Goal: Information Seeking & Learning: Learn about a topic

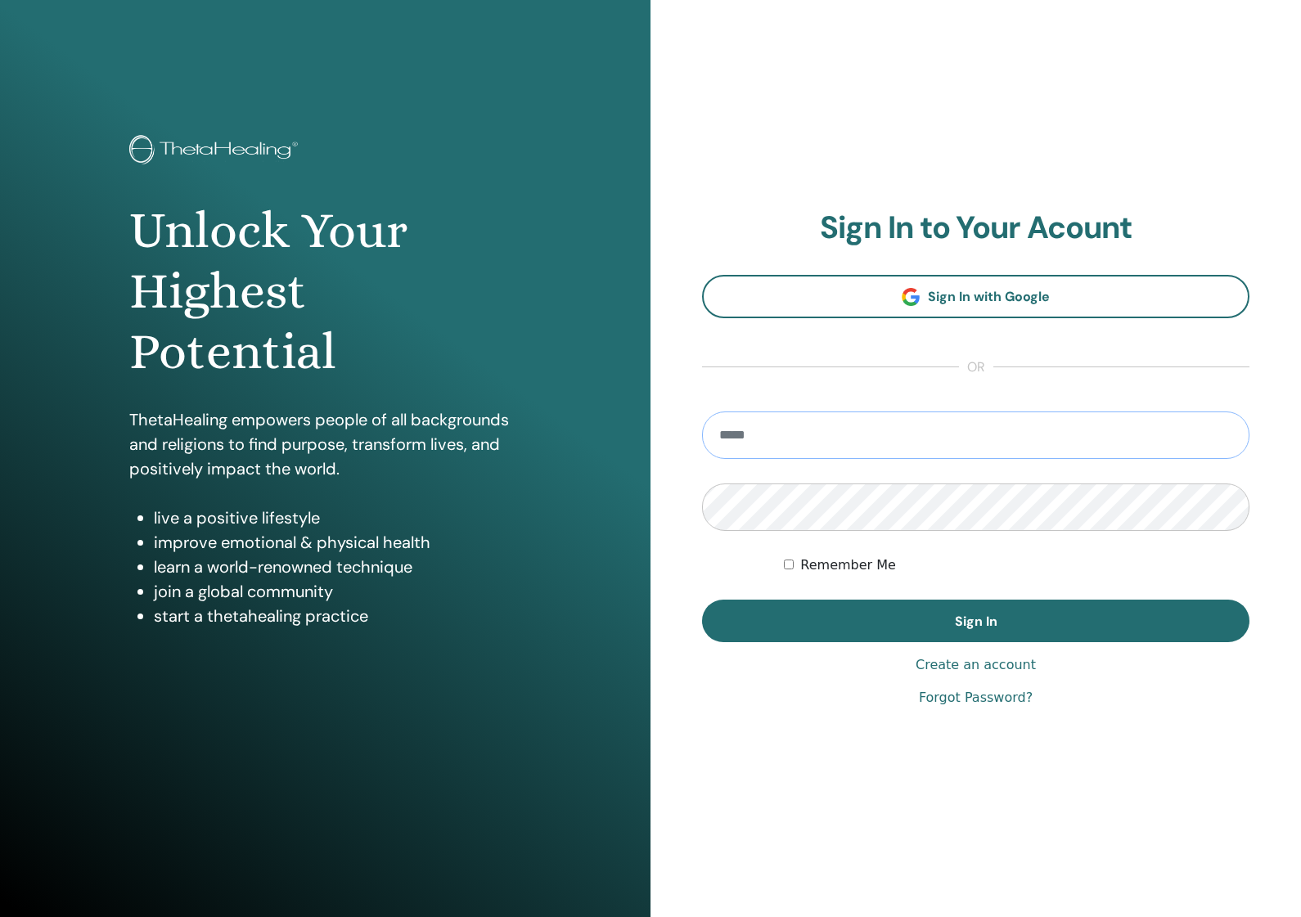
type input "**********"
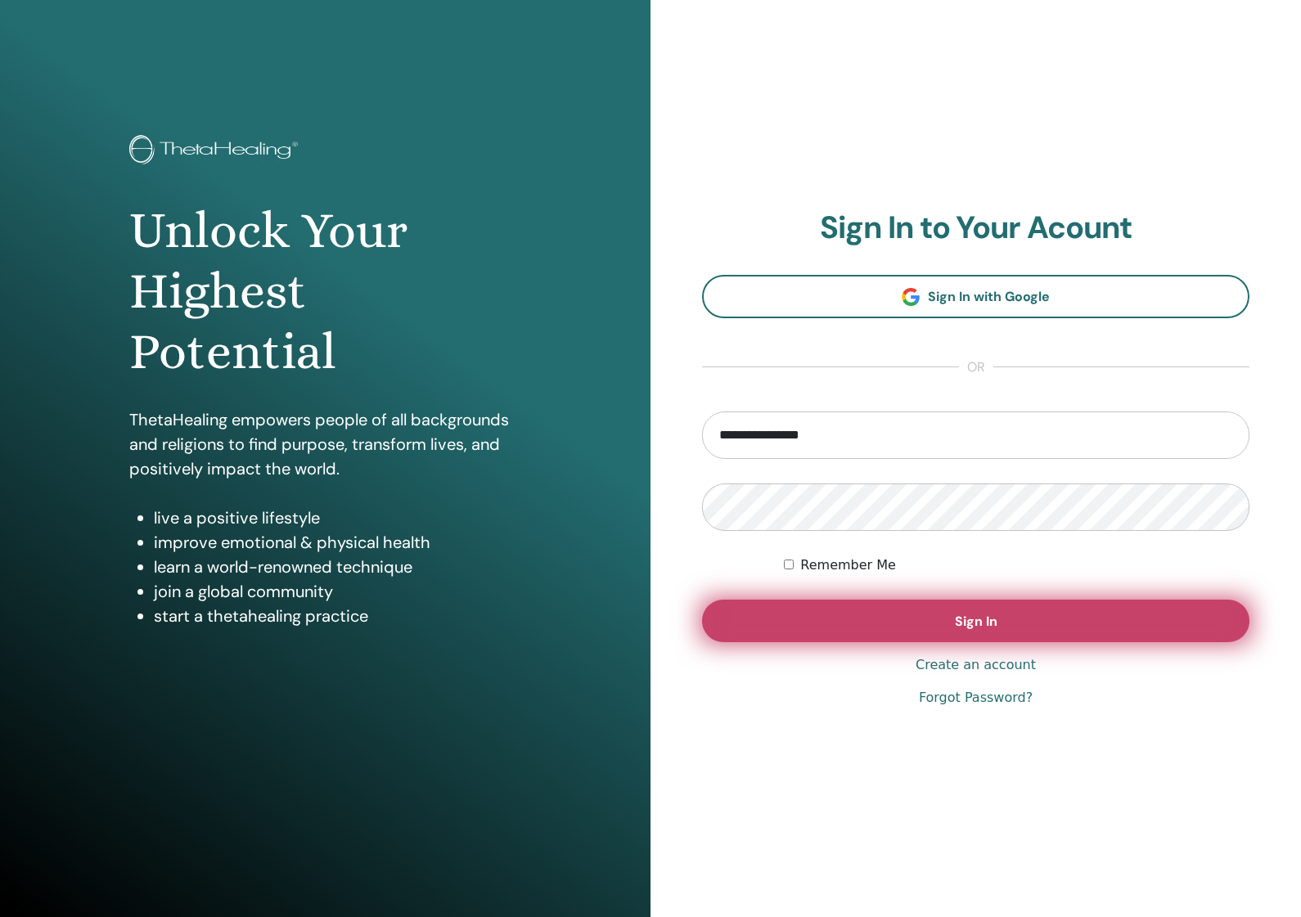
click at [863, 620] on button "Sign In" at bounding box center [976, 621] width 548 height 43
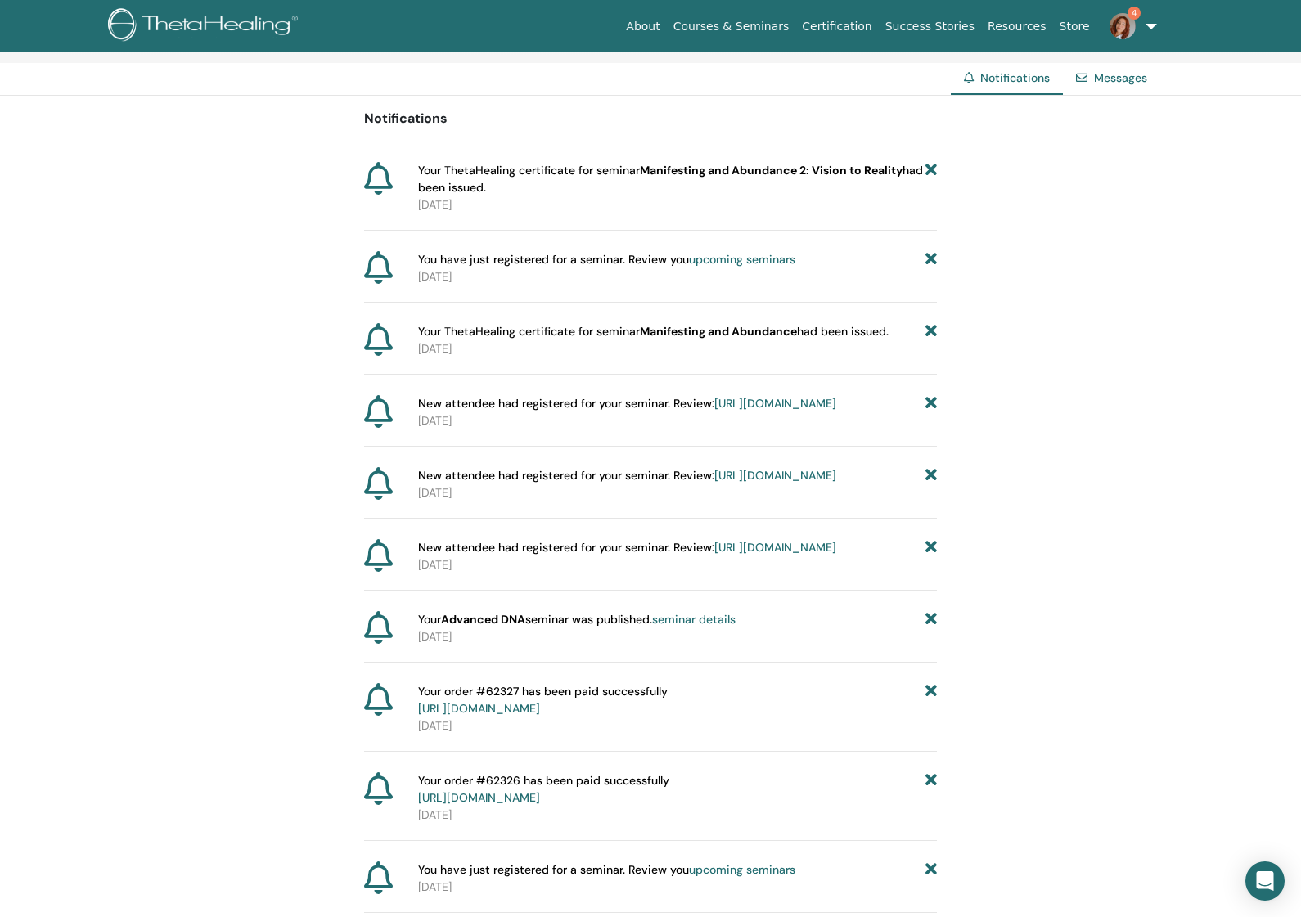
scroll to position [114, 0]
click at [797, 410] on link "https://member.thetahealing.com/instructor/seminar/377819/attendees" at bounding box center [775, 402] width 122 height 15
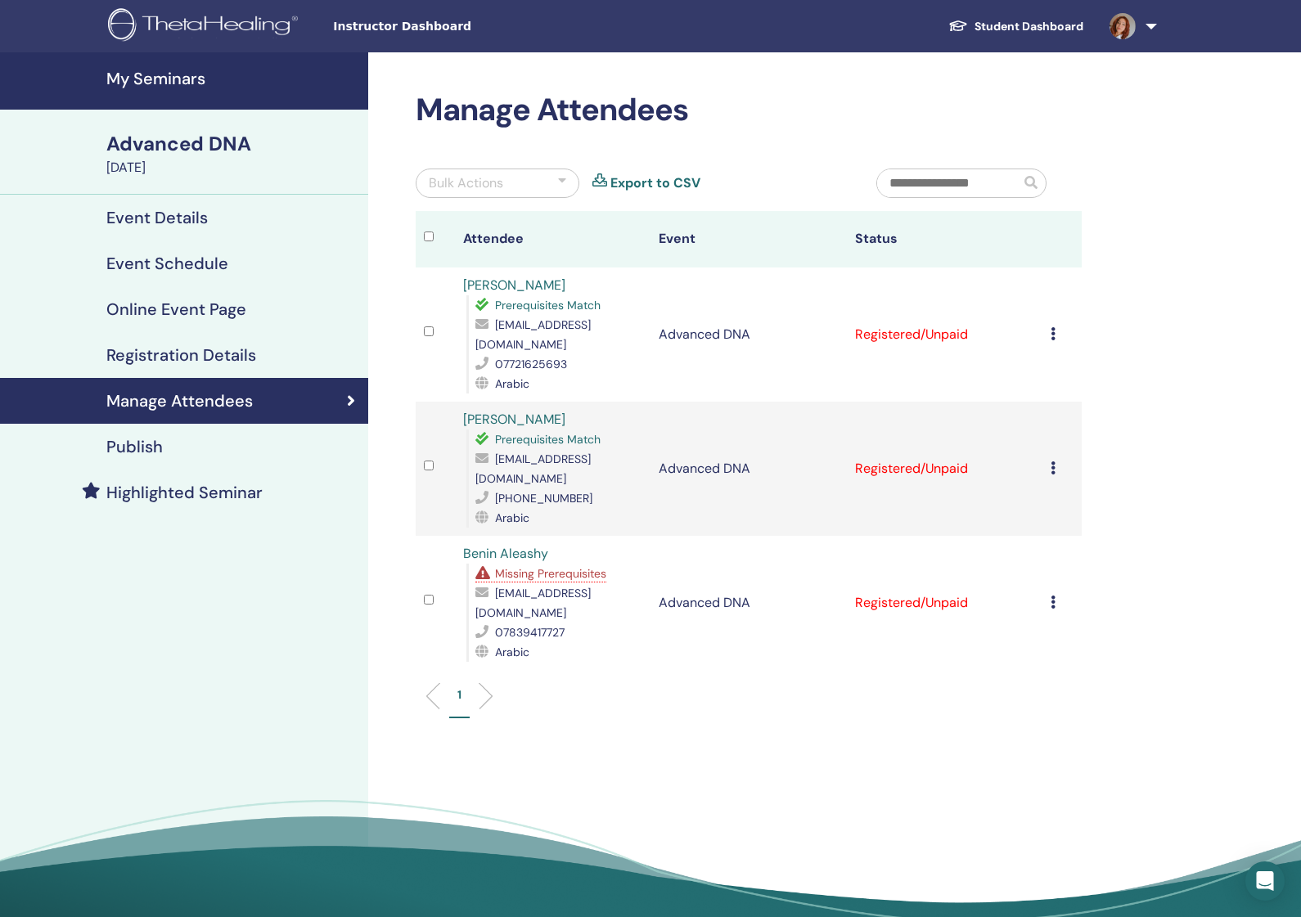
click at [552, 566] on span "Missing Prerequisites" at bounding box center [550, 573] width 111 height 15
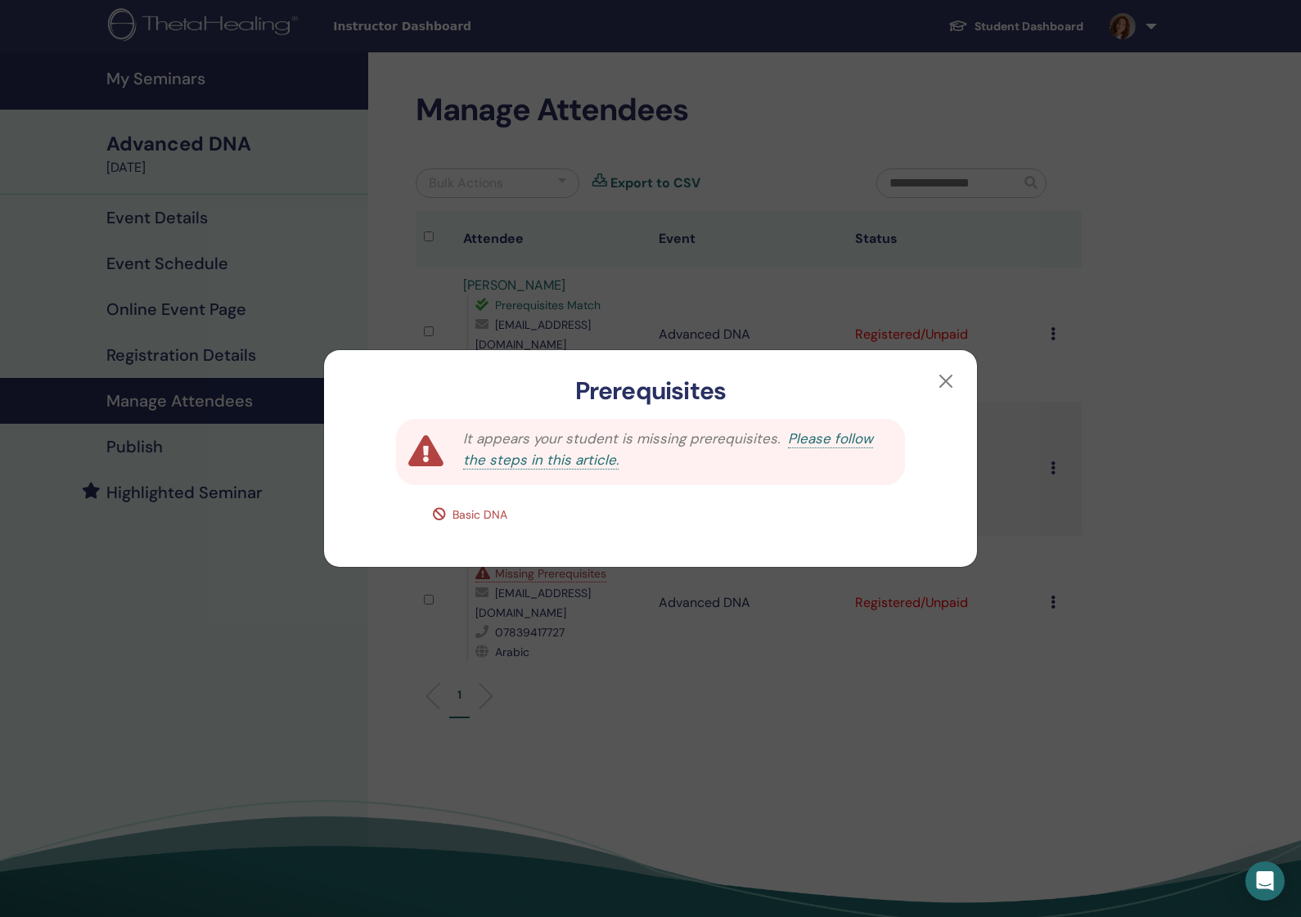
click at [824, 436] on link "Please follow the steps in this article." at bounding box center [668, 450] width 410 height 40
click at [935, 375] on button "button" at bounding box center [946, 381] width 26 height 26
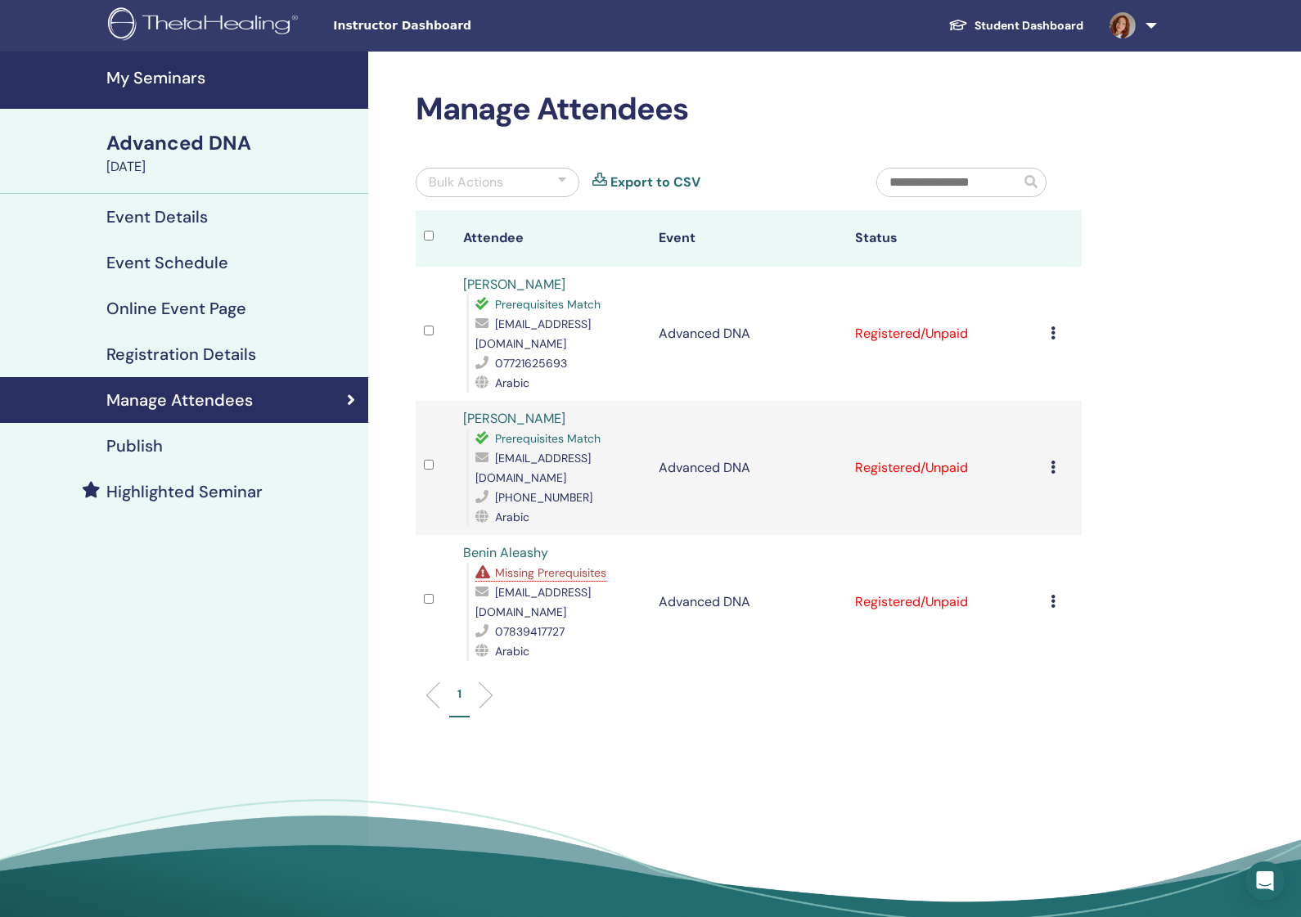
click at [206, 356] on h4 "Registration Details" at bounding box center [181, 355] width 150 height 20
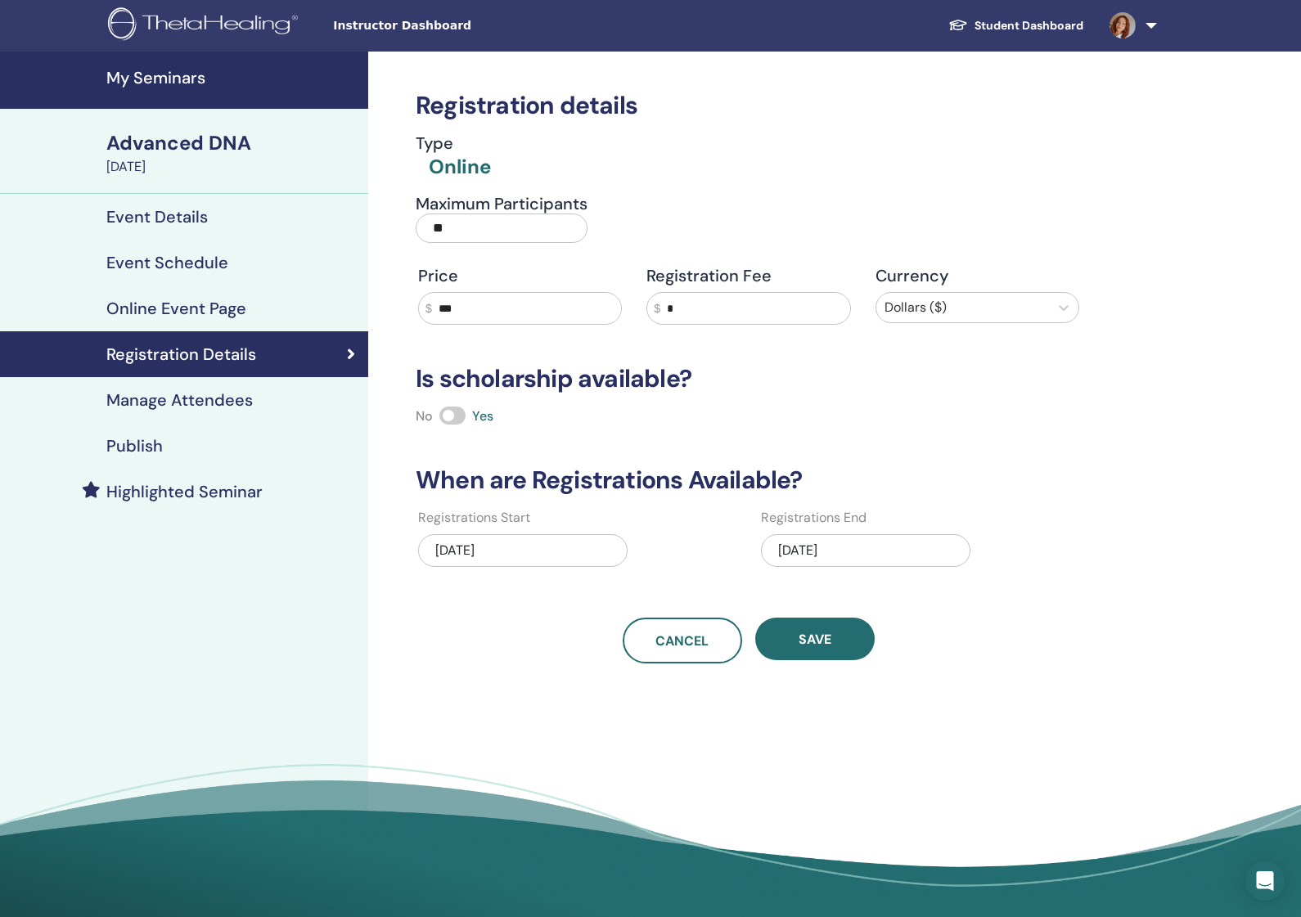
click at [1071, 29] on link "Student Dashboard" at bounding box center [1015, 26] width 161 height 30
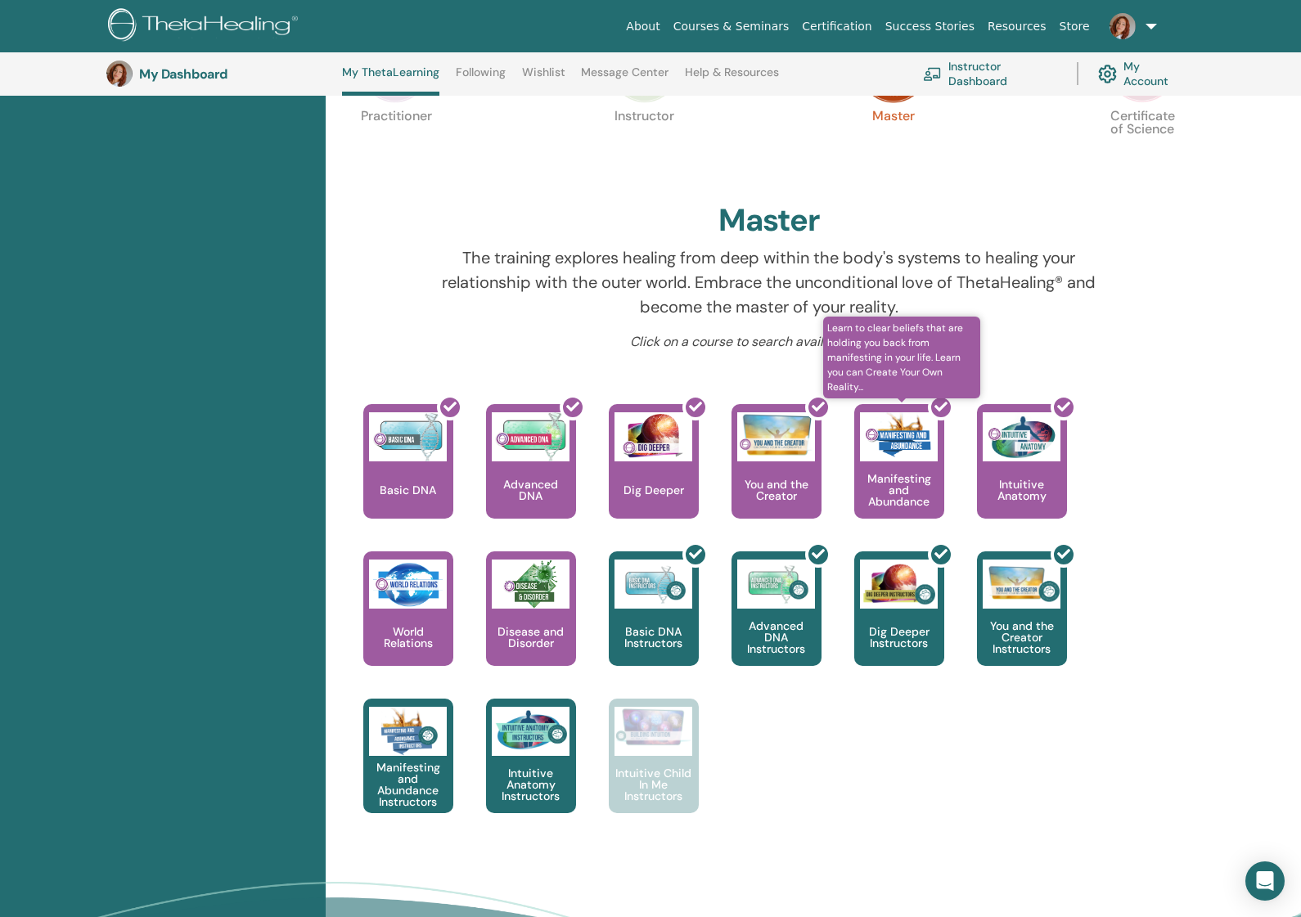
scroll to position [402, 0]
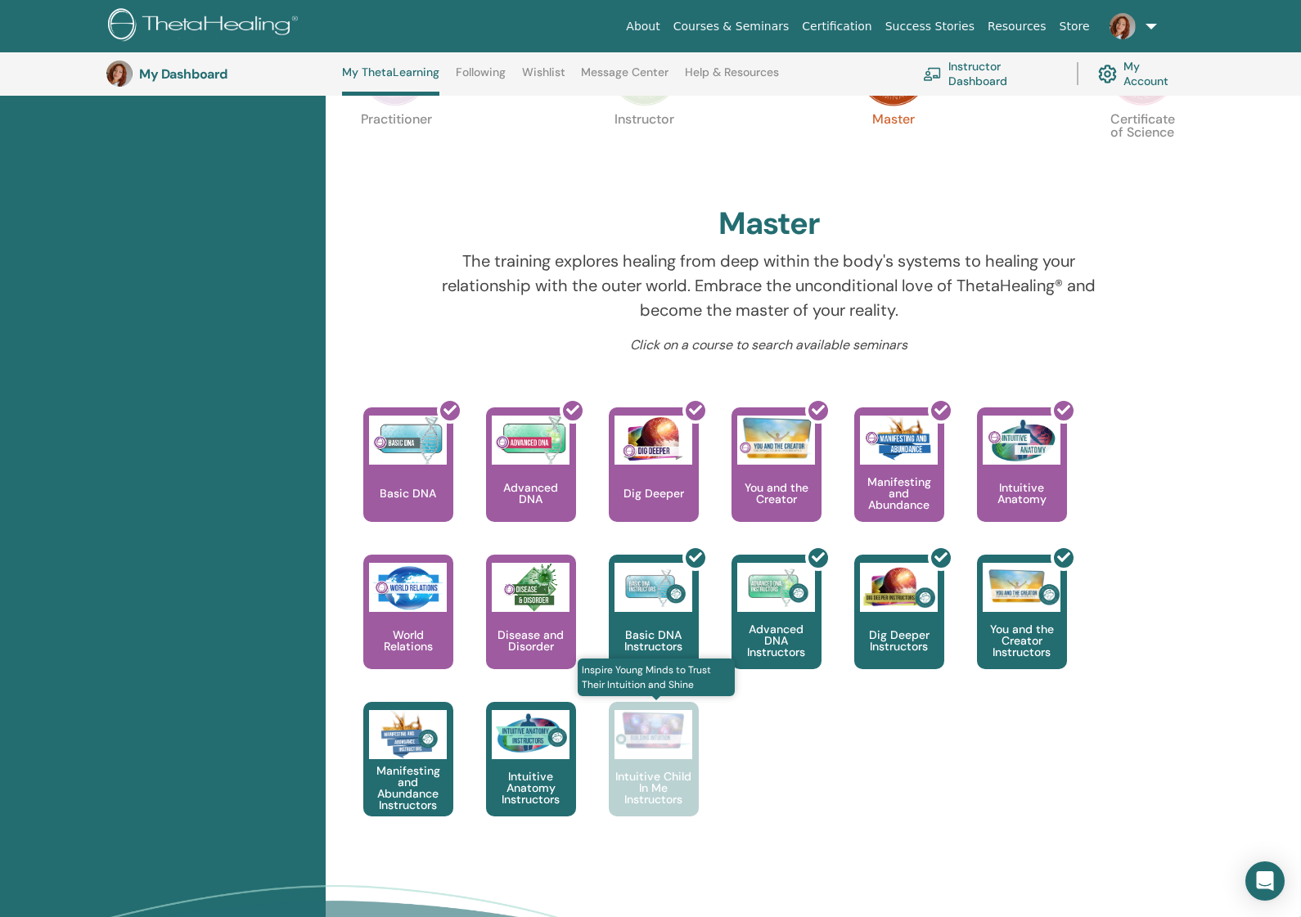
click at [639, 747] on img at bounding box center [654, 730] width 78 height 40
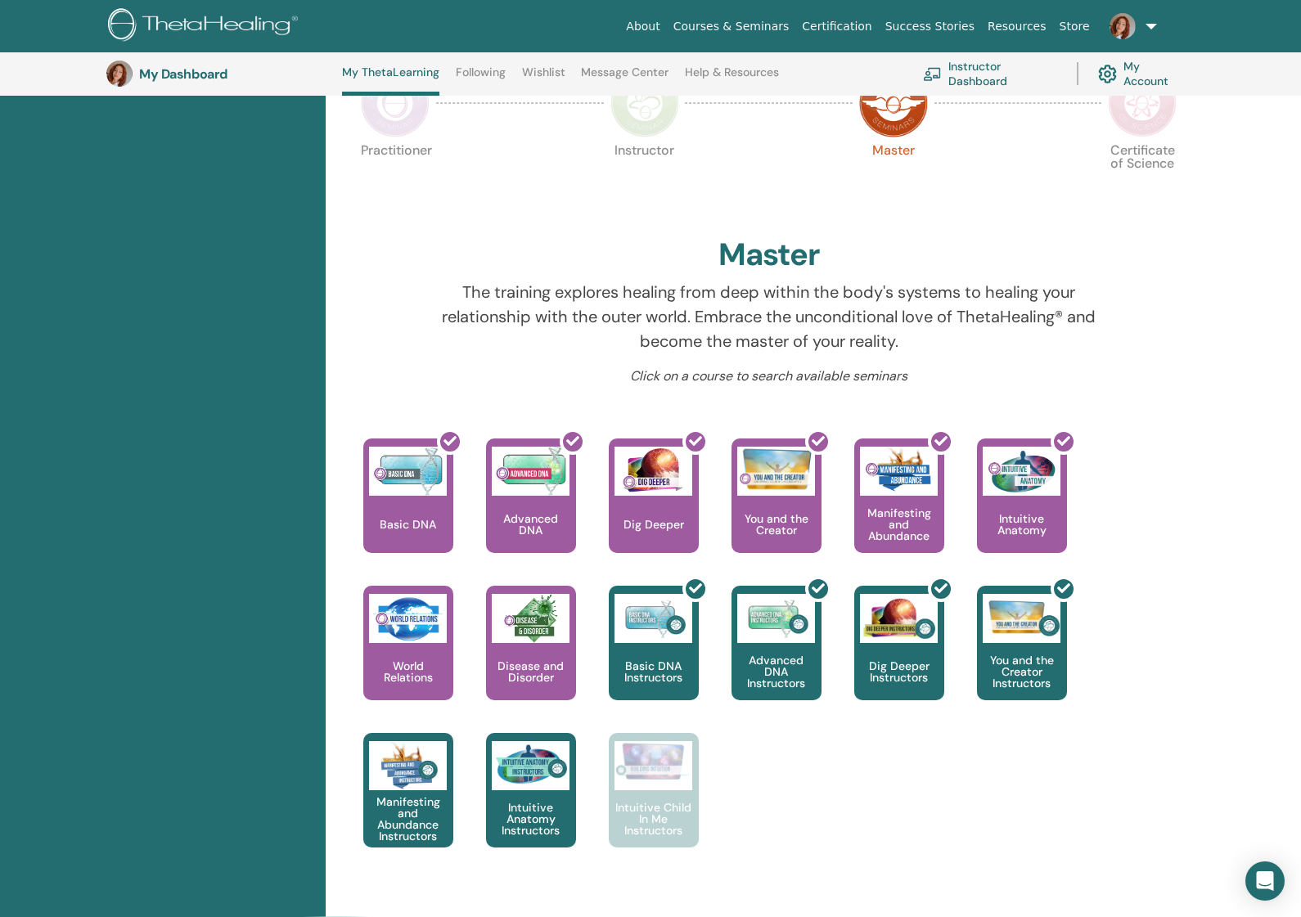
scroll to position [372, 0]
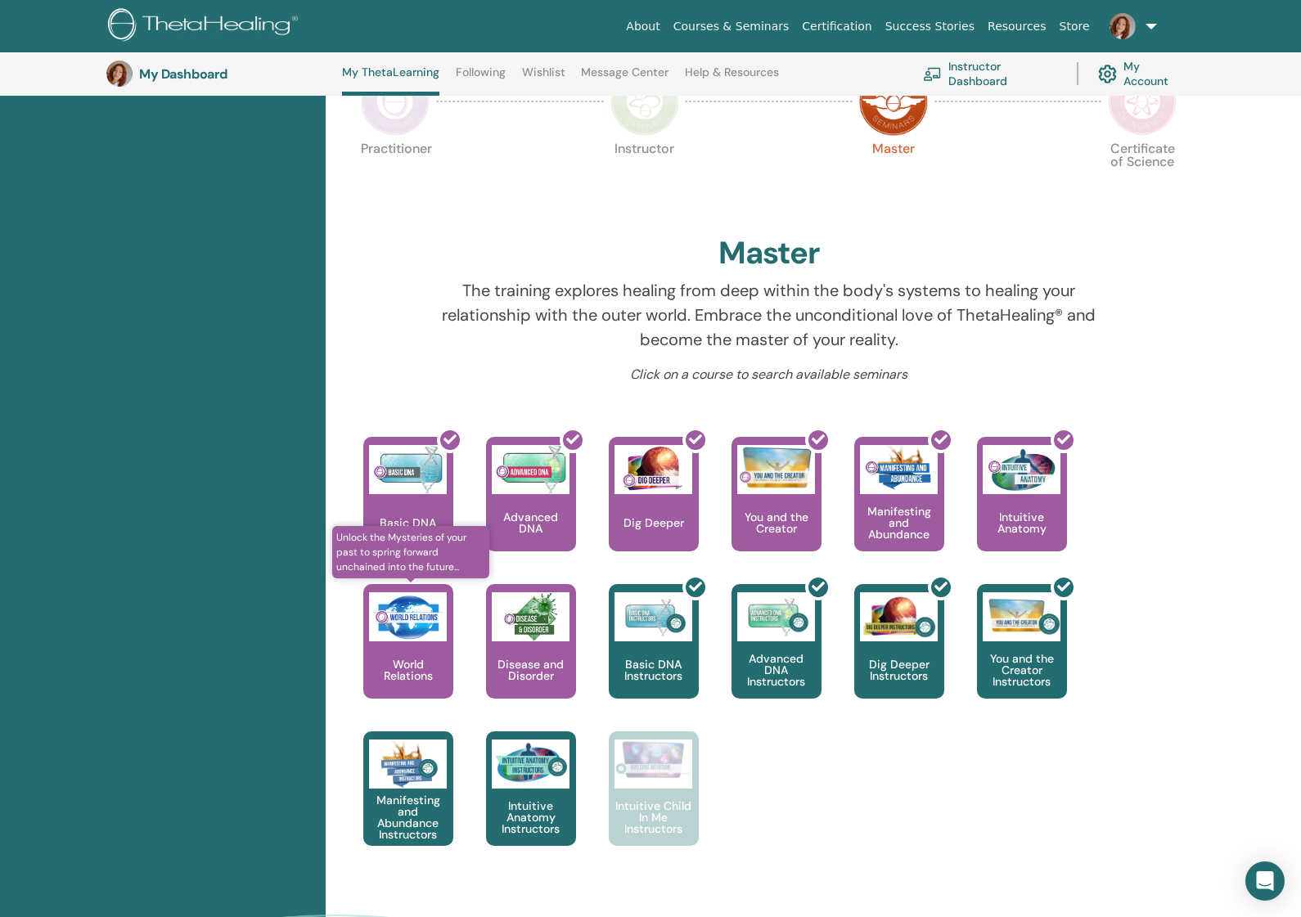
click at [389, 651] on div "World Relations" at bounding box center [408, 641] width 90 height 115
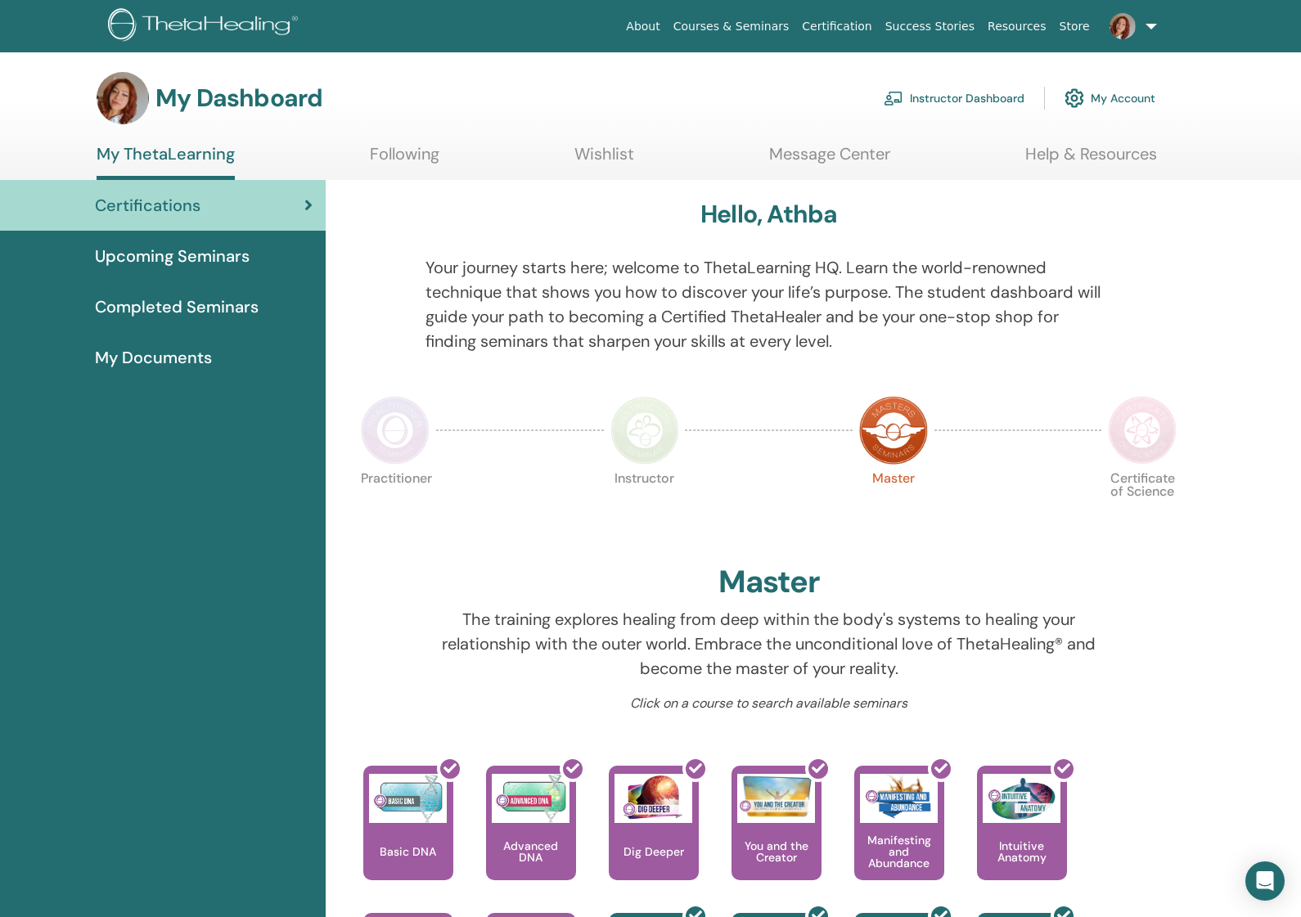
click at [1108, 96] on link "My Account" at bounding box center [1110, 98] width 91 height 36
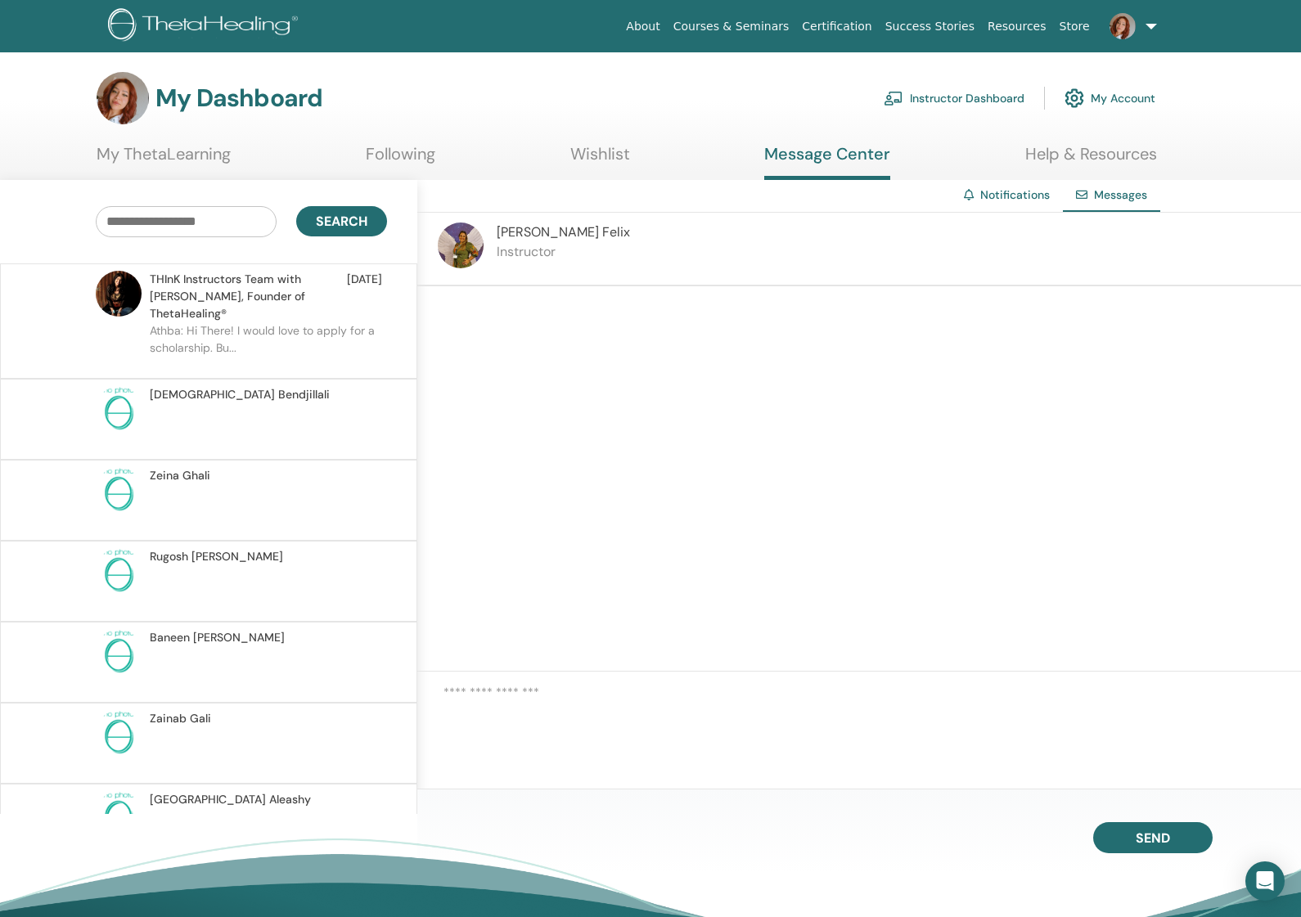
scroll to position [196, 0]
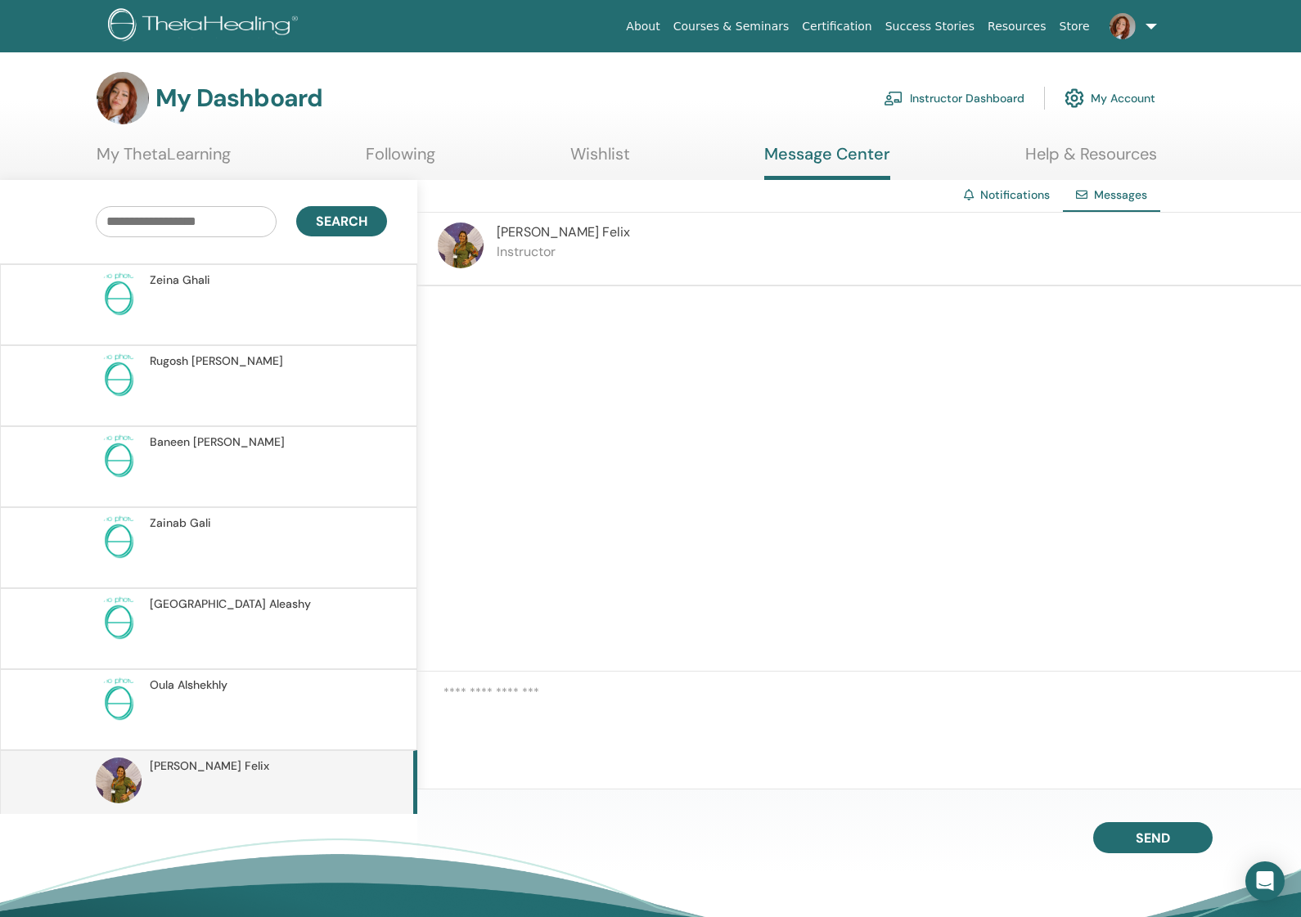
click at [516, 243] on p "Instructor" at bounding box center [563, 252] width 133 height 20
click at [525, 228] on span "Juliana Felix" at bounding box center [563, 231] width 133 height 17
click at [462, 248] on img at bounding box center [461, 246] width 46 height 46
click at [546, 243] on p "Instructor" at bounding box center [563, 252] width 133 height 20
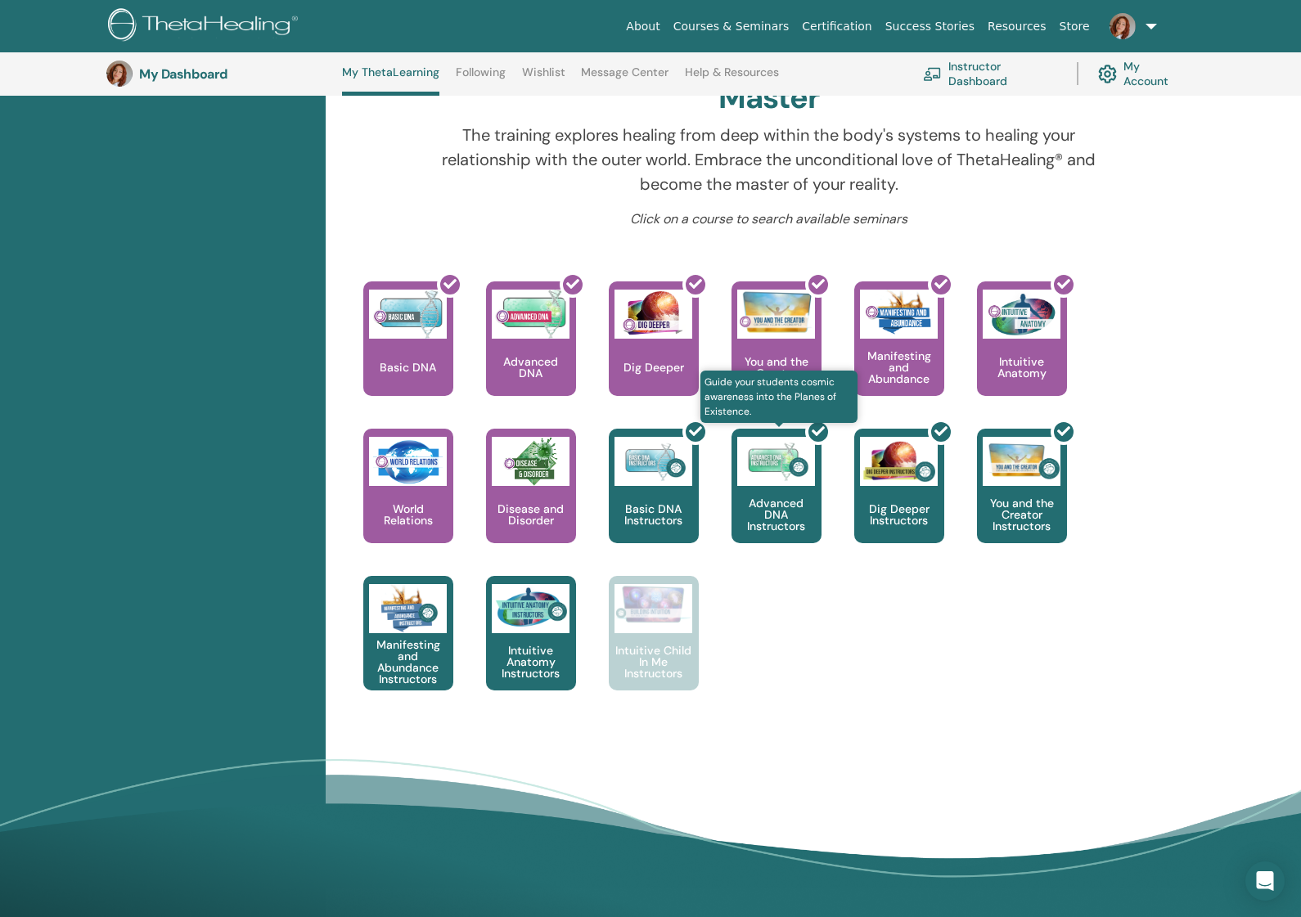
scroll to position [529, 0]
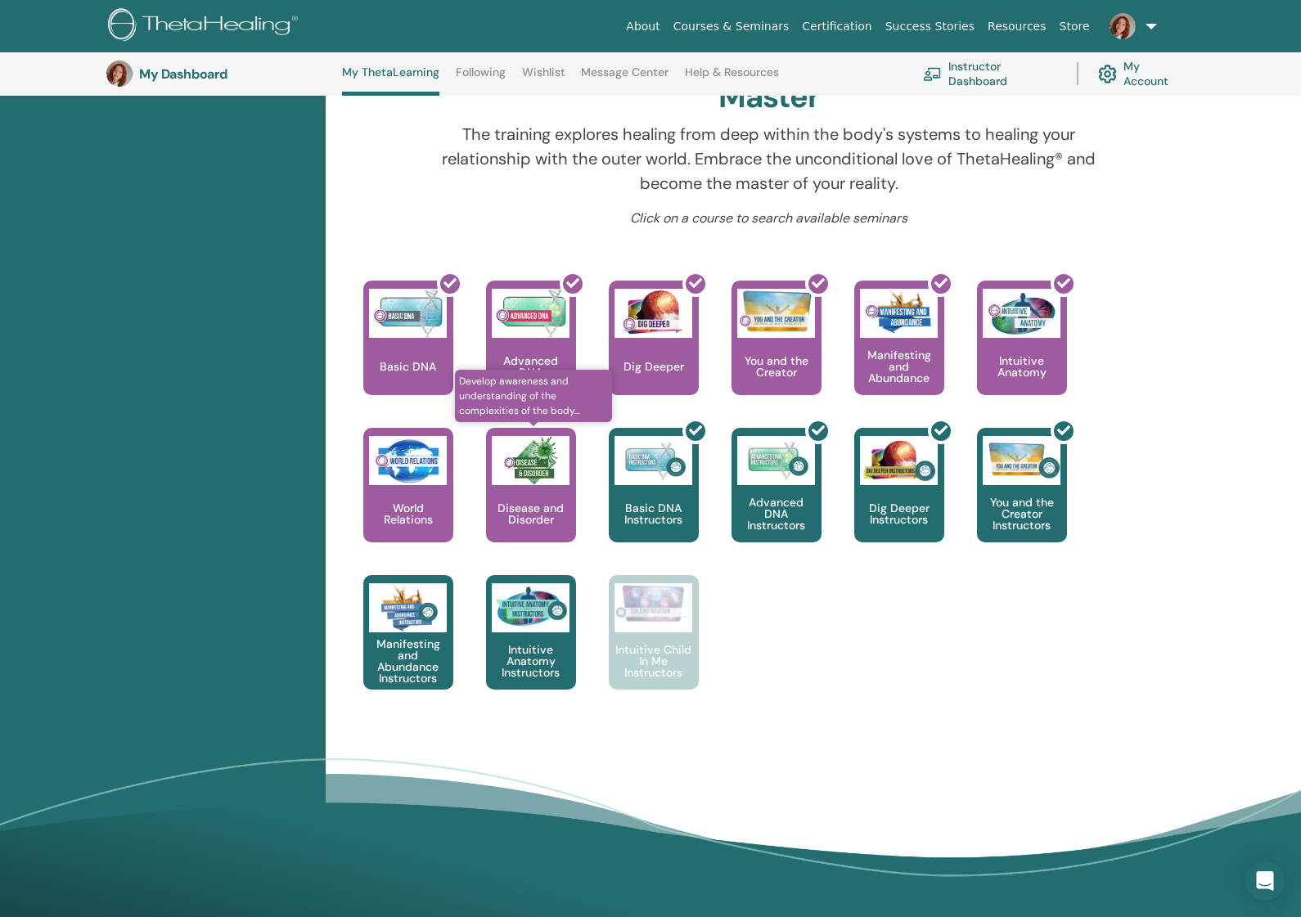
click at [501, 486] on div "Disease and Disorder" at bounding box center [531, 485] width 90 height 115
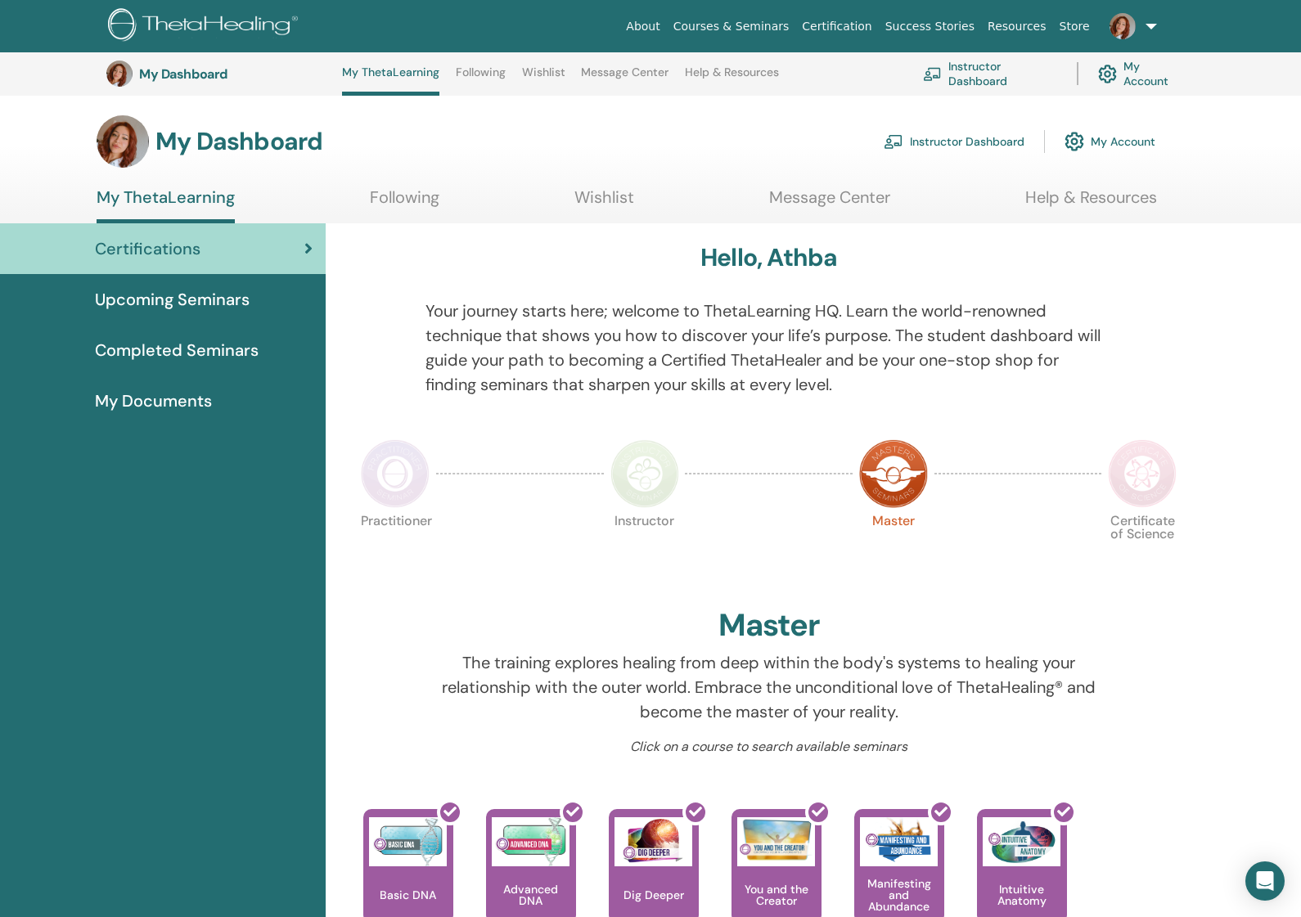
scroll to position [529, 0]
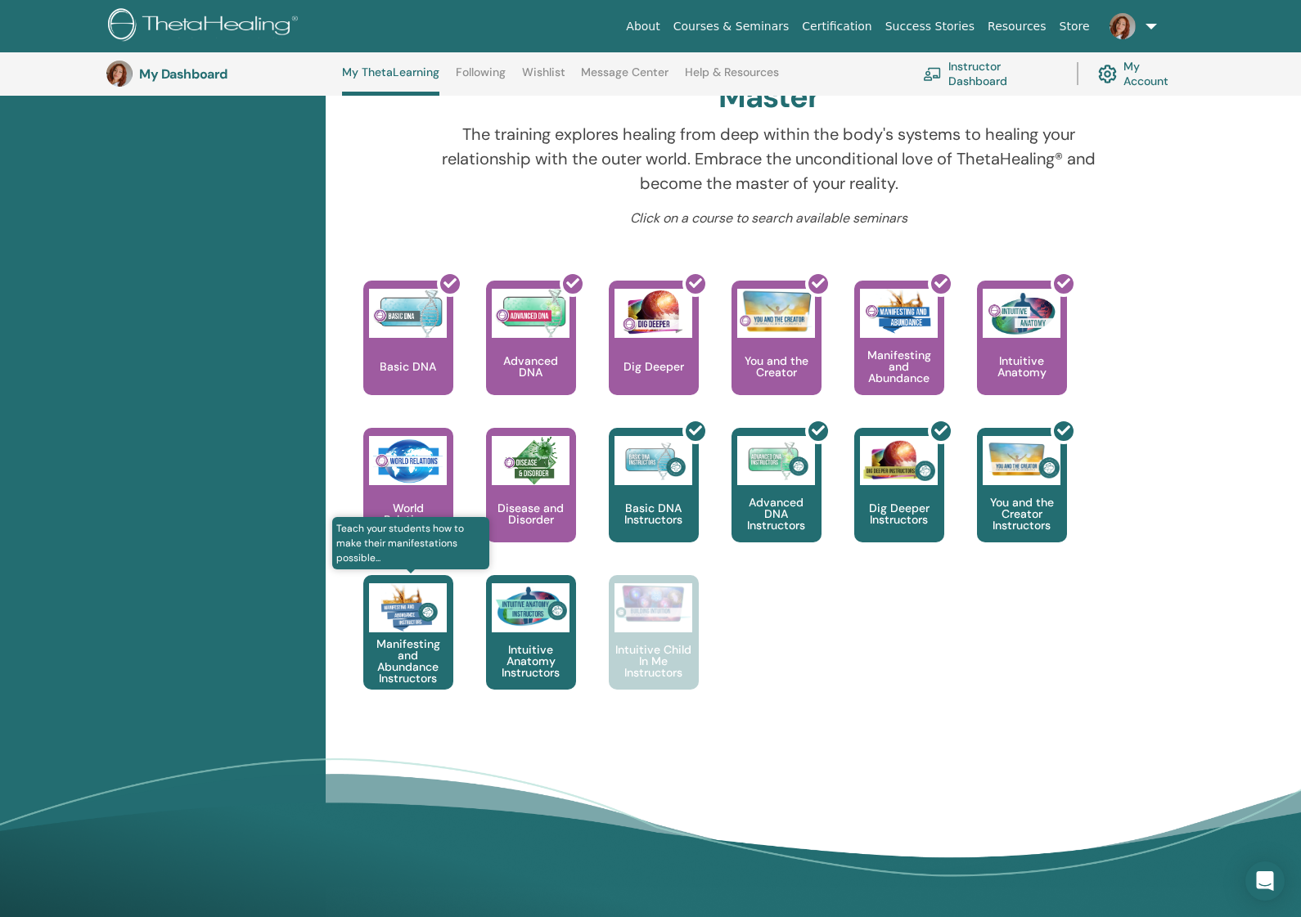
click at [428, 617] on img at bounding box center [408, 608] width 78 height 49
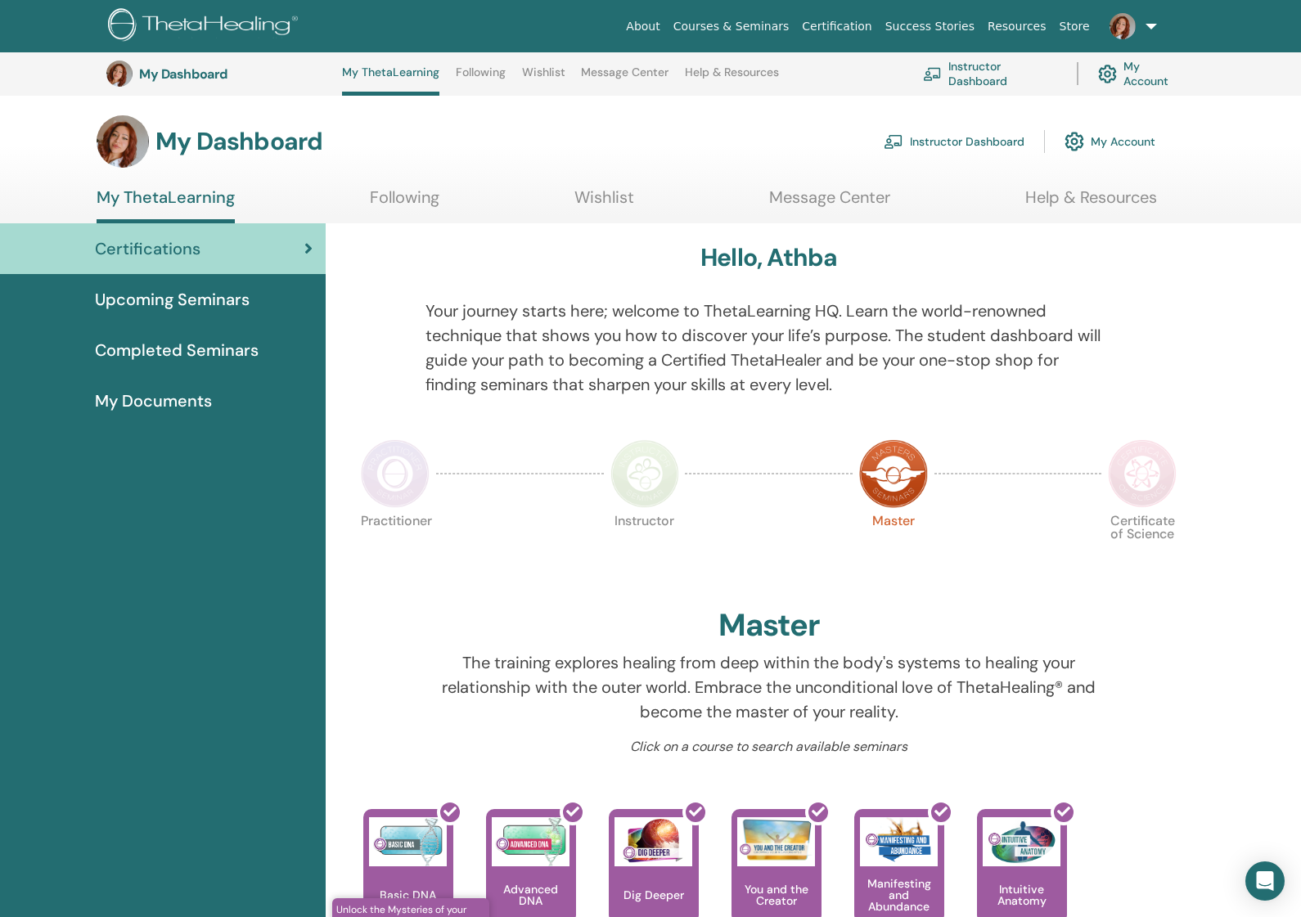
scroll to position [529, 0]
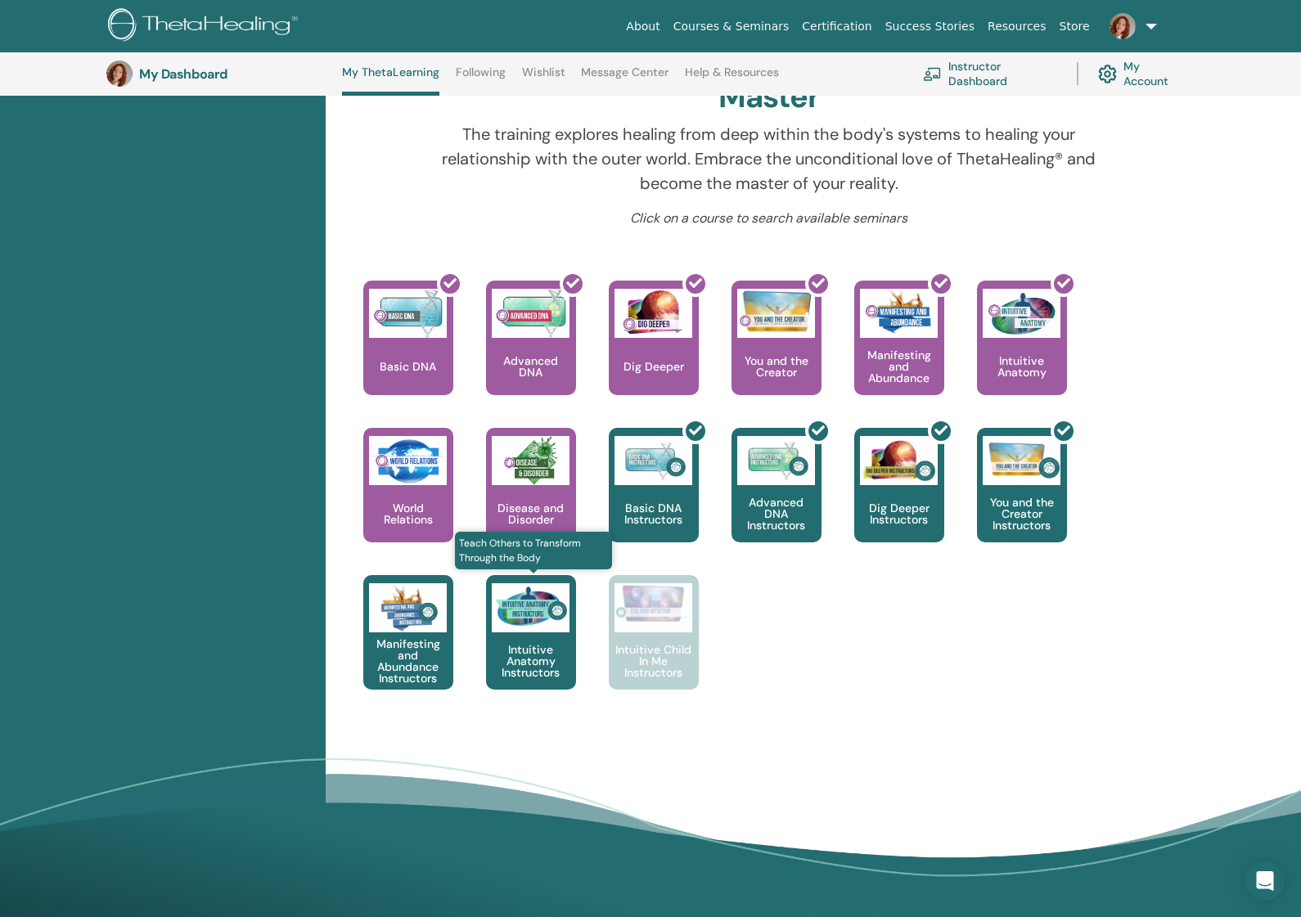
click at [529, 634] on div "Intuitive Anatomy Instructors" at bounding box center [531, 632] width 90 height 115
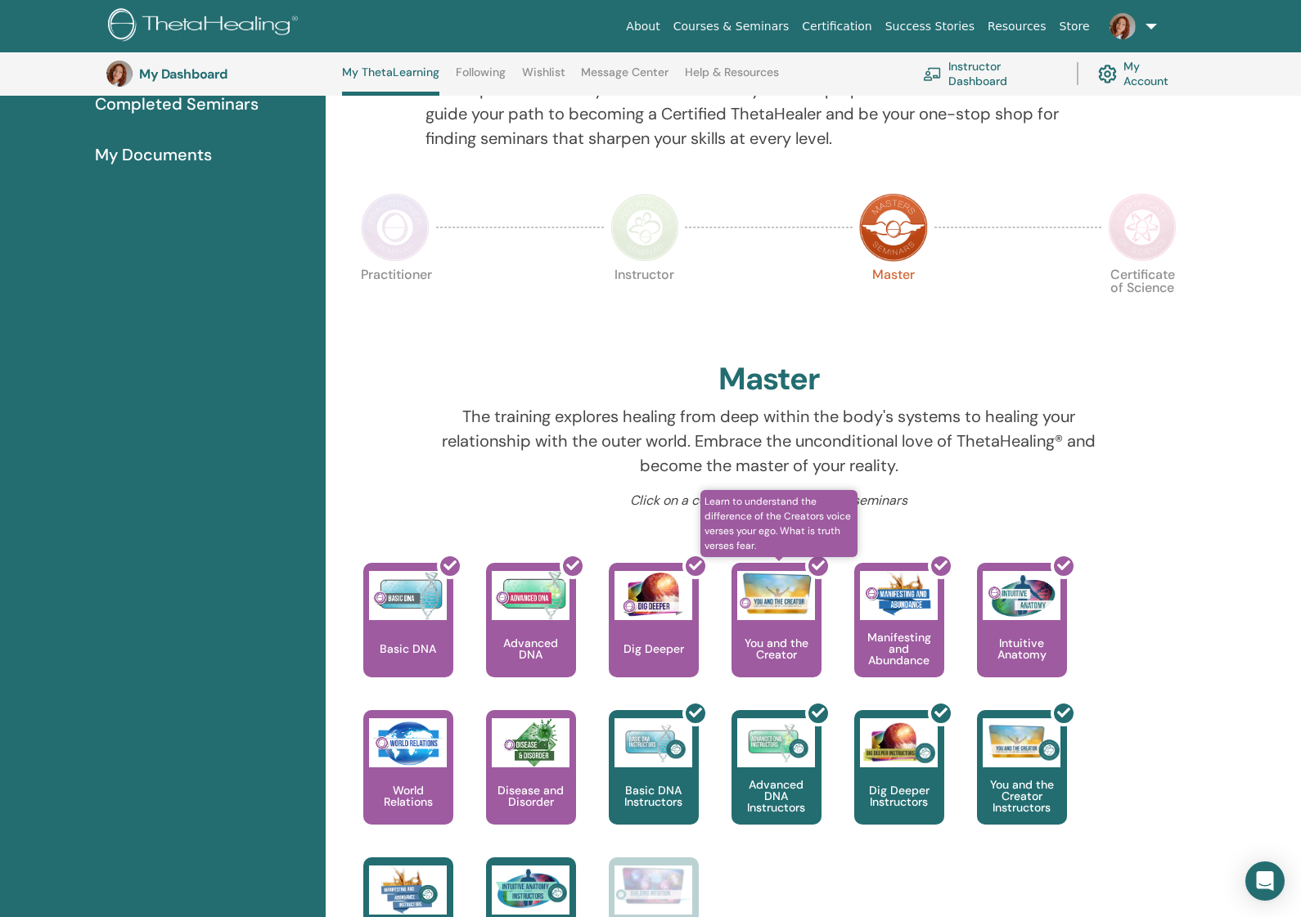
scroll to position [212, 0]
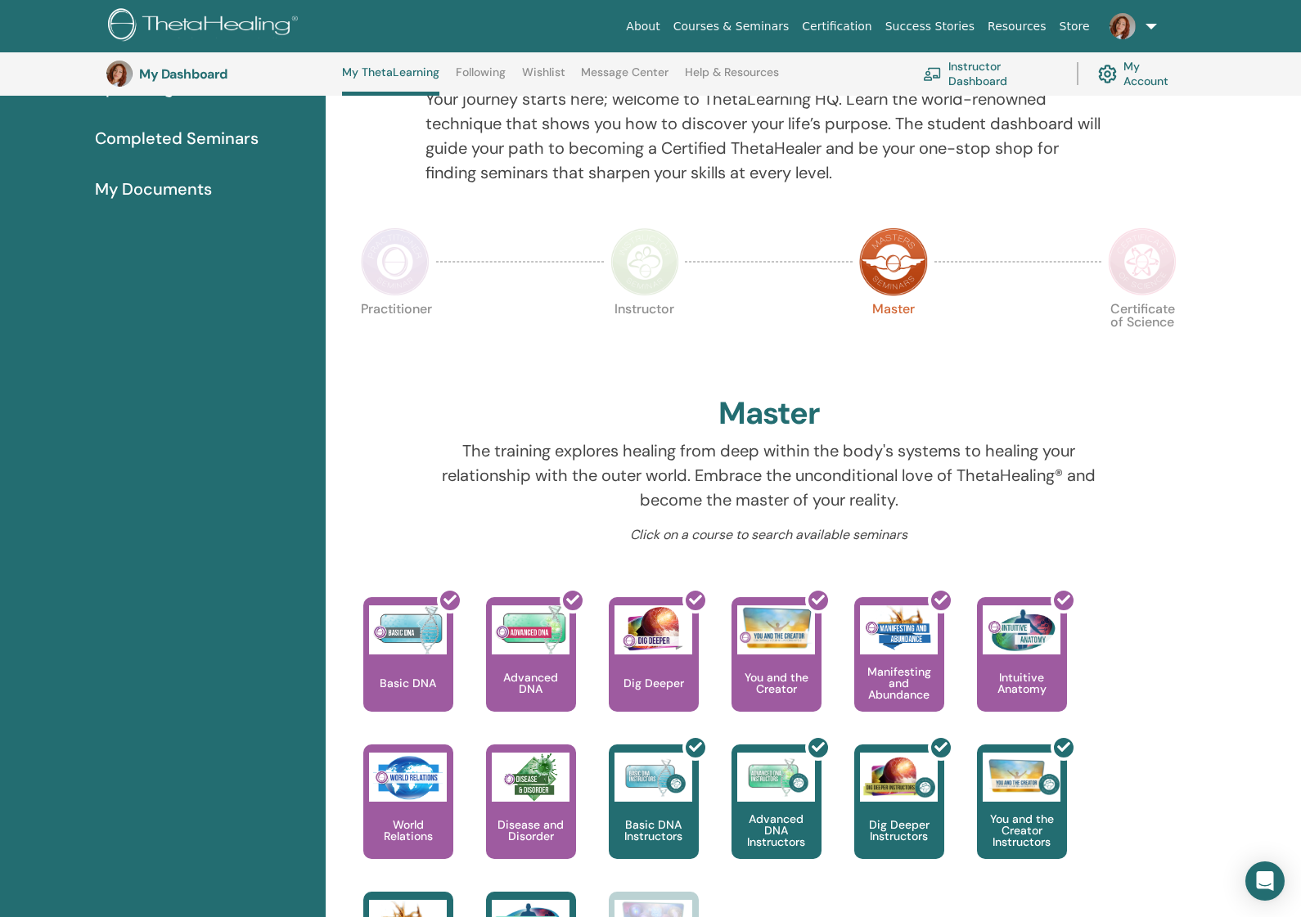
click at [641, 245] on img at bounding box center [645, 262] width 69 height 69
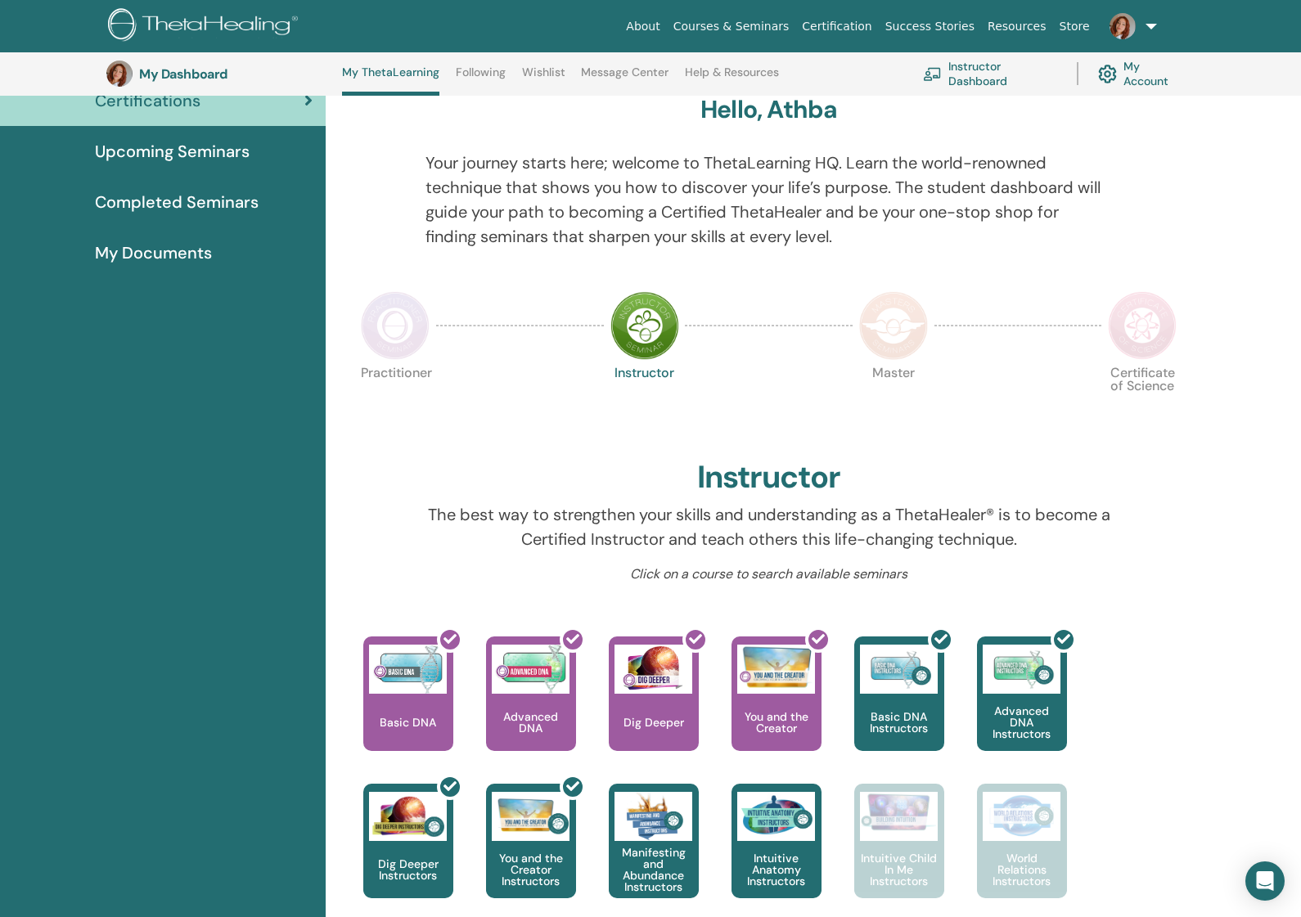
scroll to position [147, 0]
click at [390, 331] on img at bounding box center [395, 326] width 69 height 69
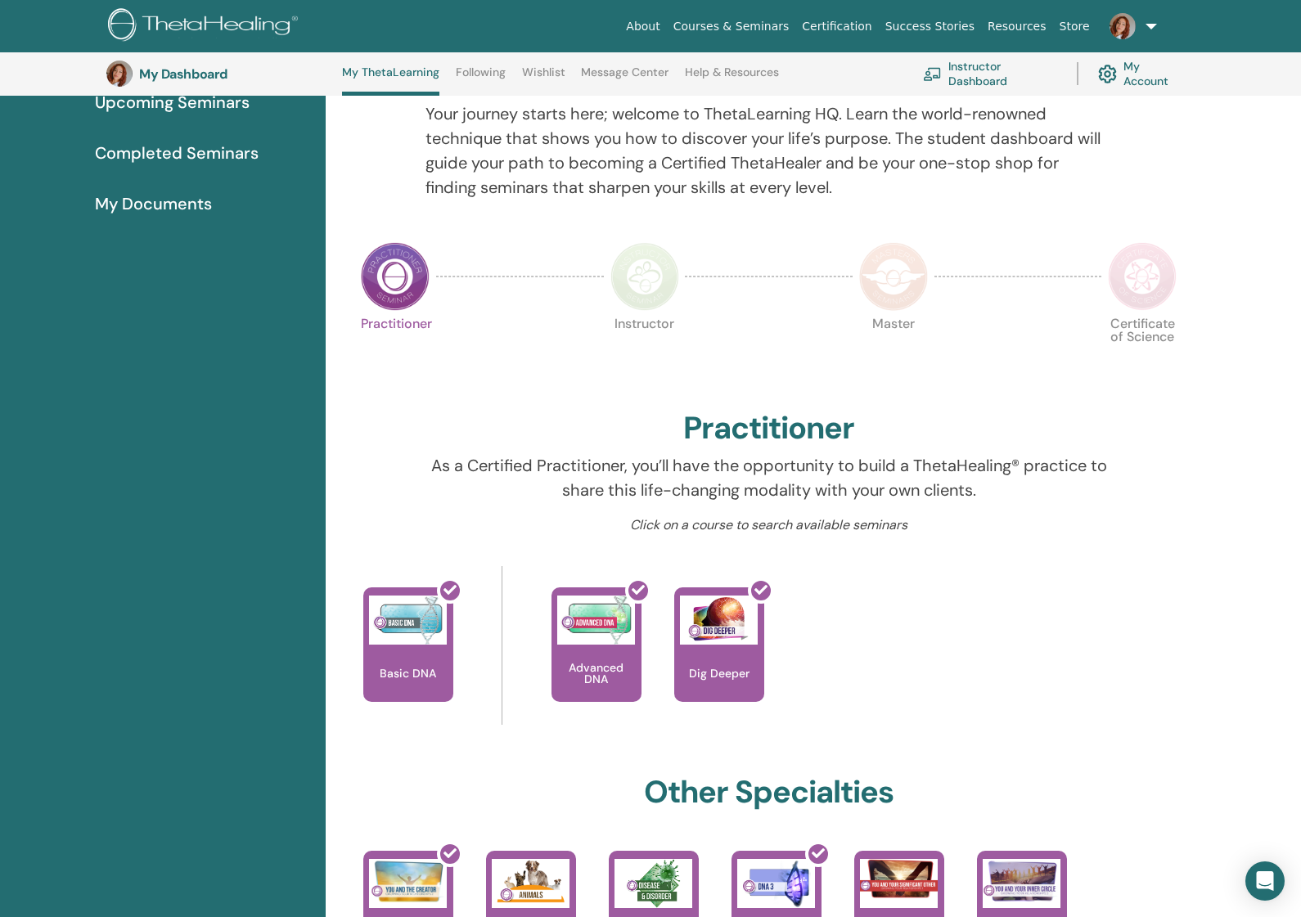
scroll to position [196, 0]
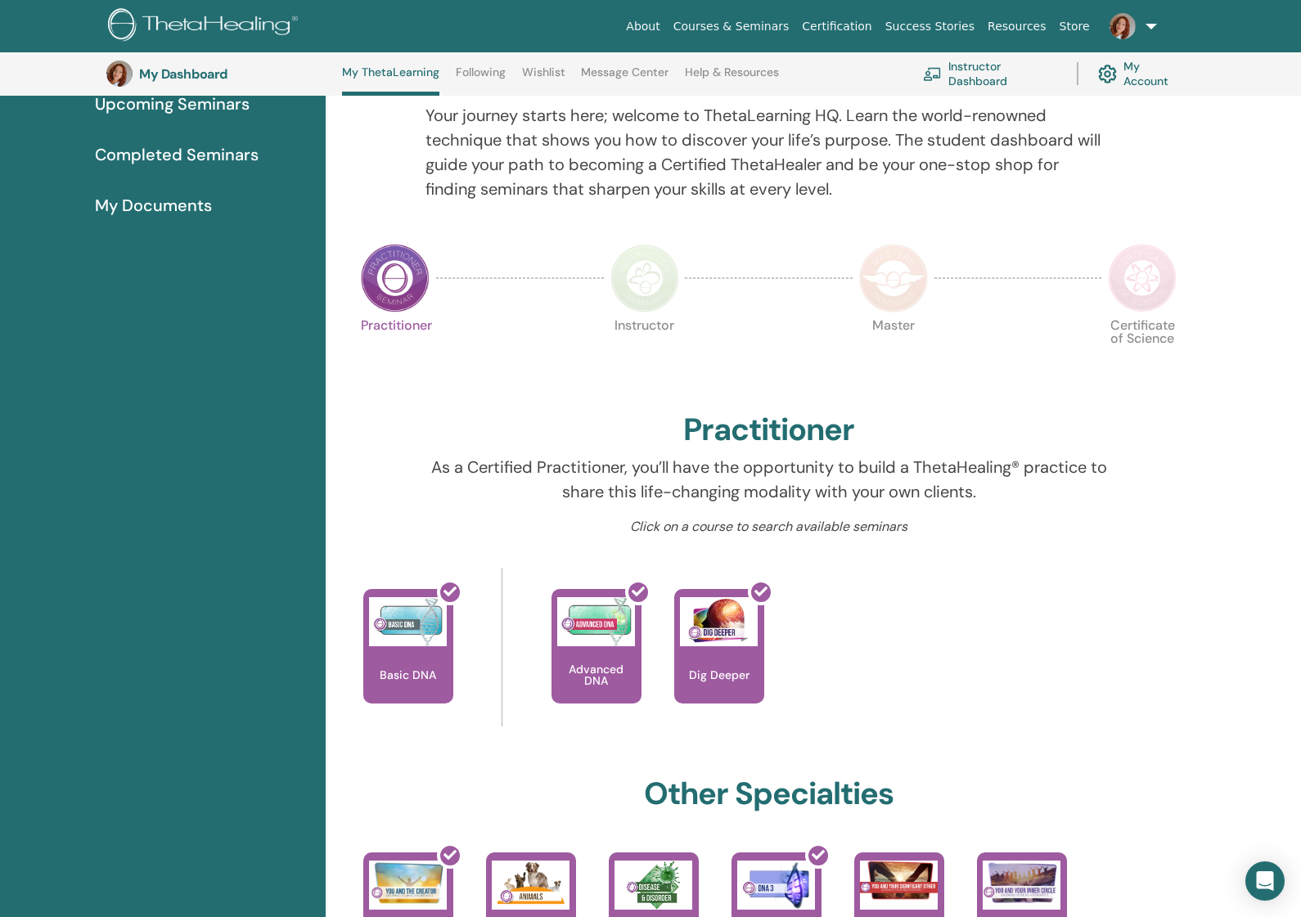
click at [895, 294] on img at bounding box center [893, 278] width 69 height 69
